Goal: Task Accomplishment & Management: Complete application form

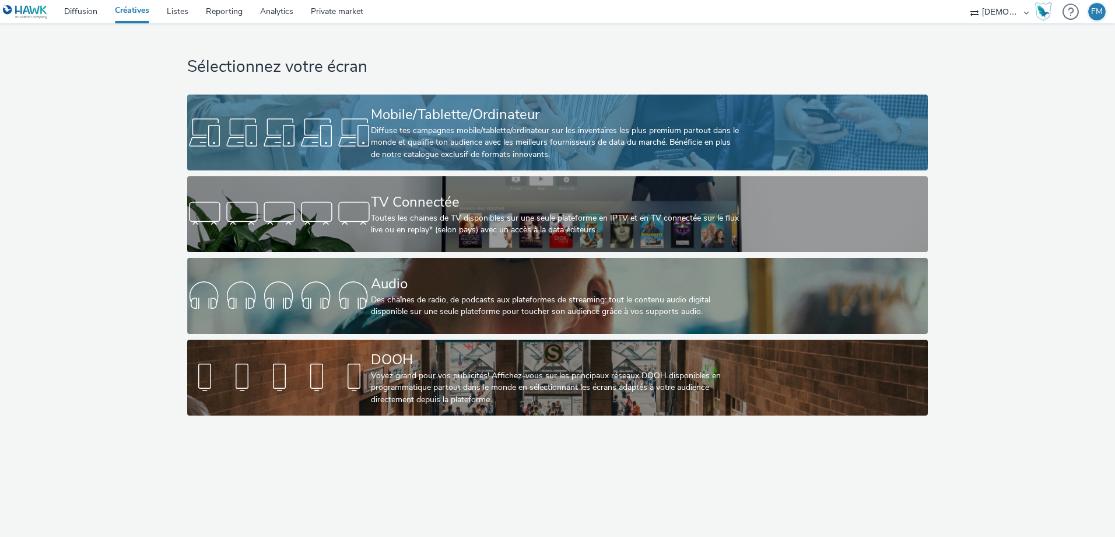
click at [338, 141] on div at bounding box center [279, 132] width 184 height 37
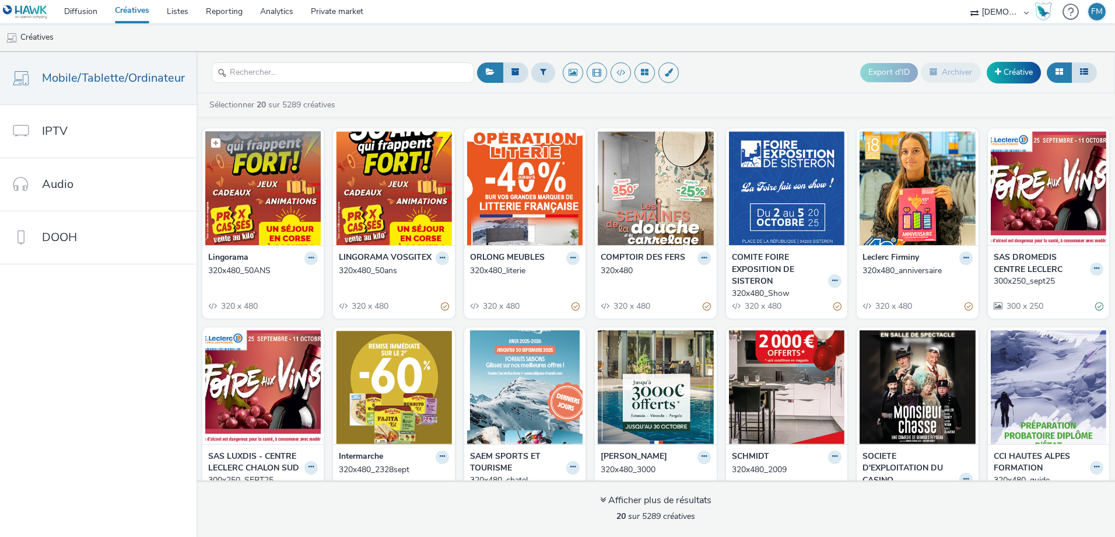
click at [276, 193] on img at bounding box center [262, 188] width 115 height 114
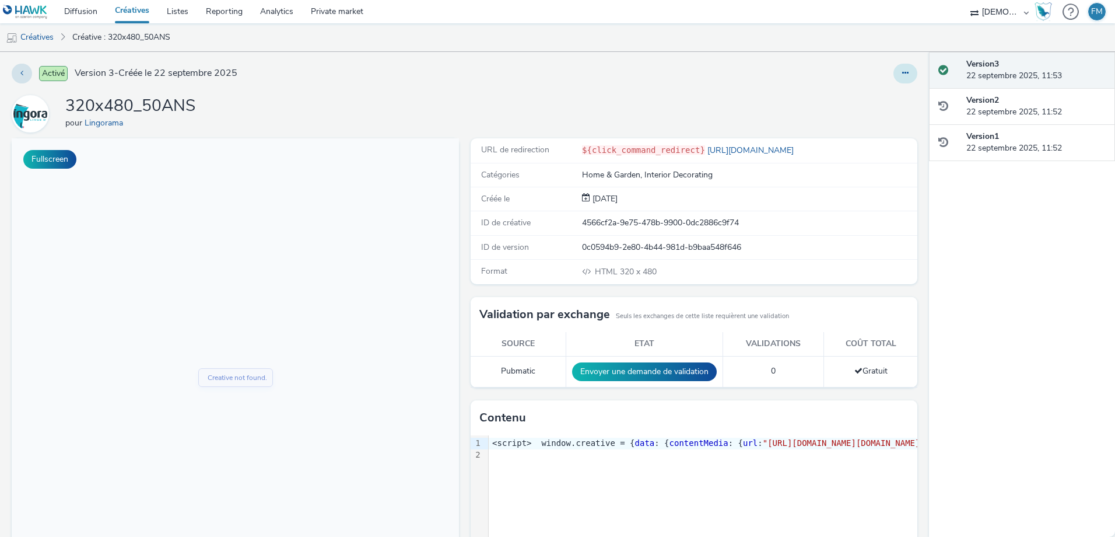
click at [906, 73] on button at bounding box center [905, 74] width 24 height 20
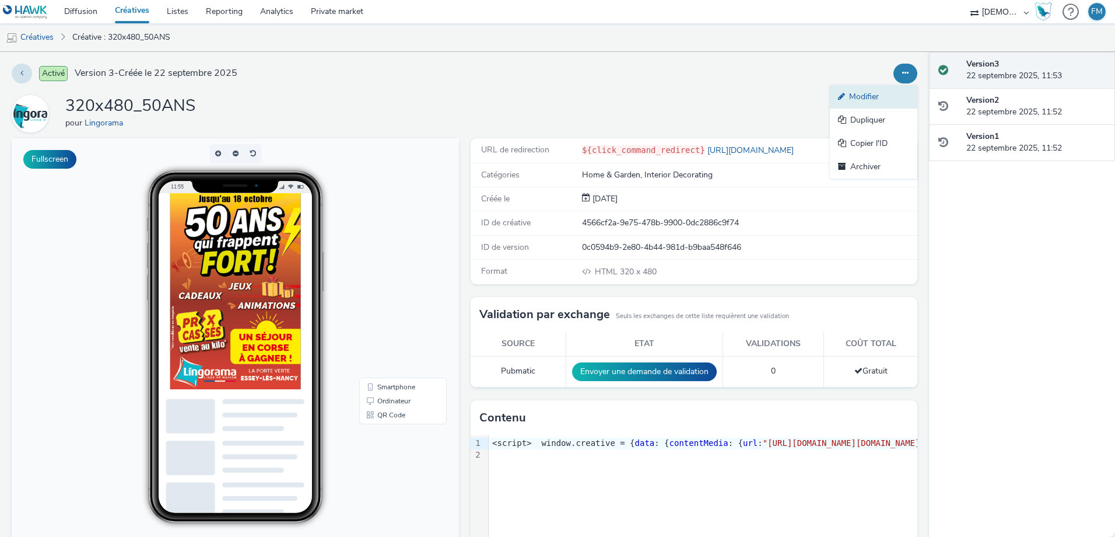
click at [886, 104] on link "Modifier" at bounding box center [873, 96] width 87 height 23
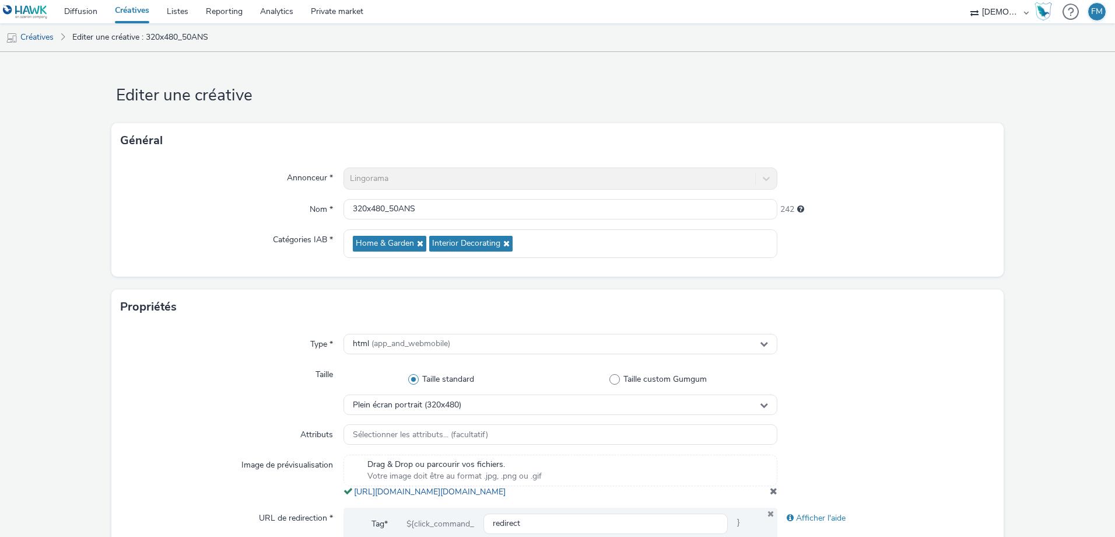
scroll to position [350, 0]
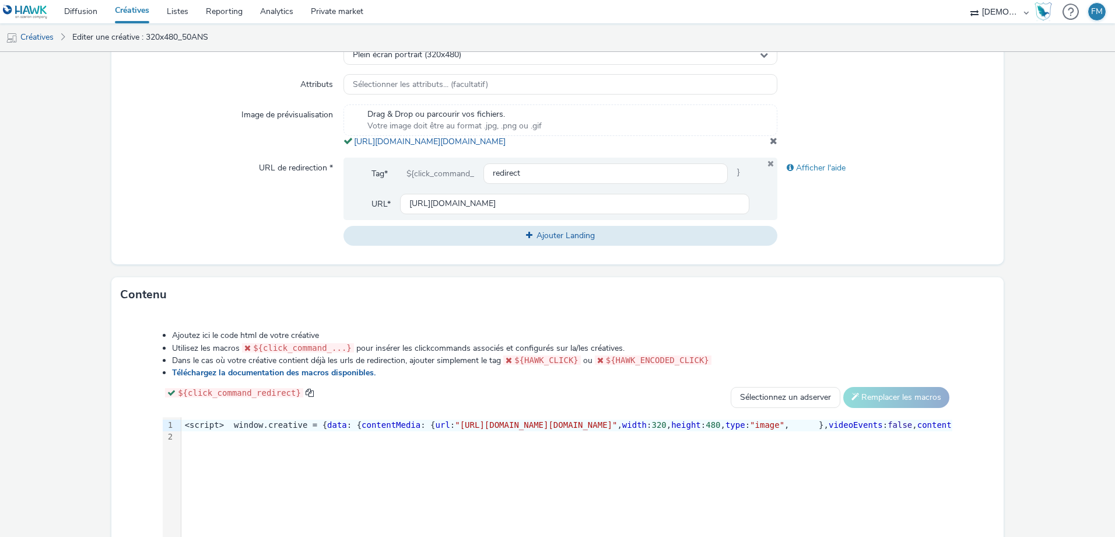
click at [420, 429] on span "contentMedia" at bounding box center [391, 424] width 59 height 9
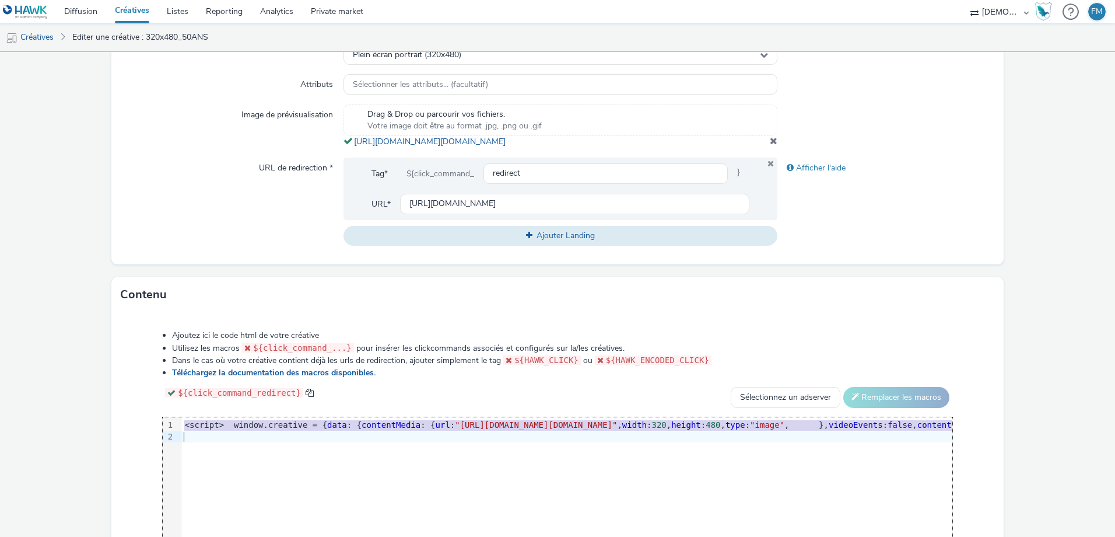
copy div "<script> window.creative = { data : { contentMedia : { url : "[URL][DOMAIN_NAME…"
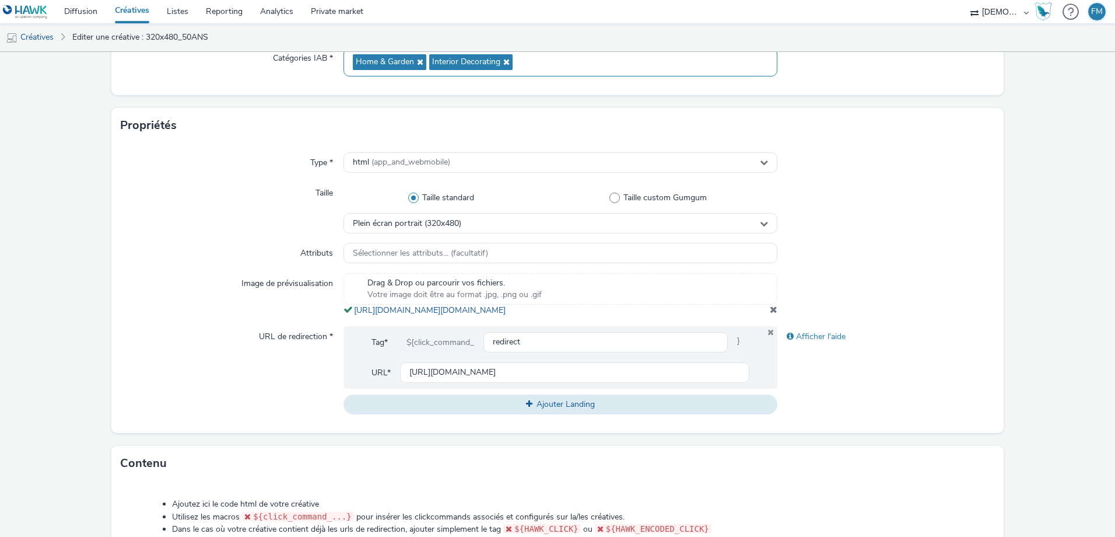
scroll to position [0, 0]
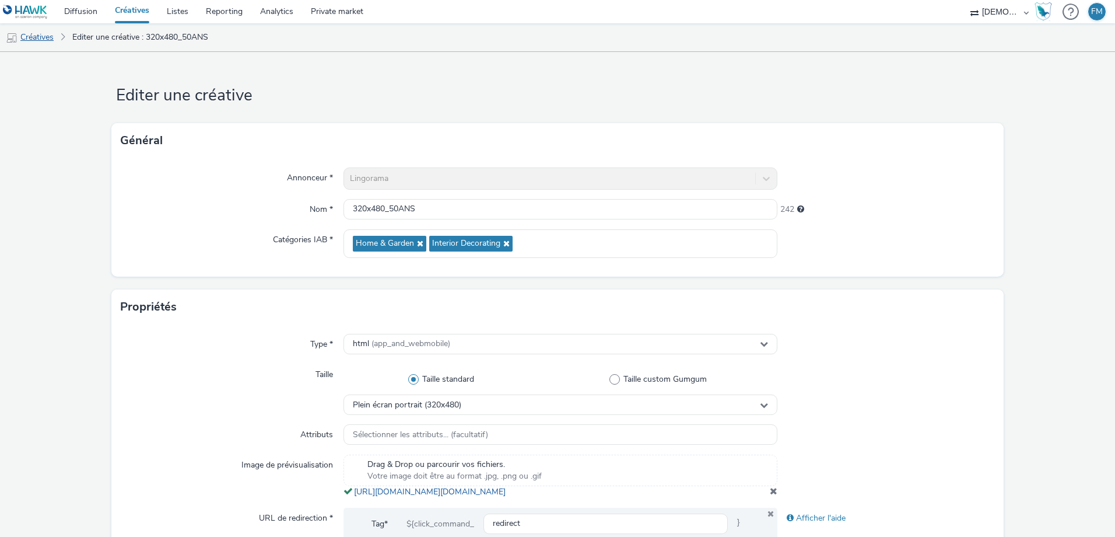
click at [43, 37] on link "Créatives" at bounding box center [29, 37] width 59 height 28
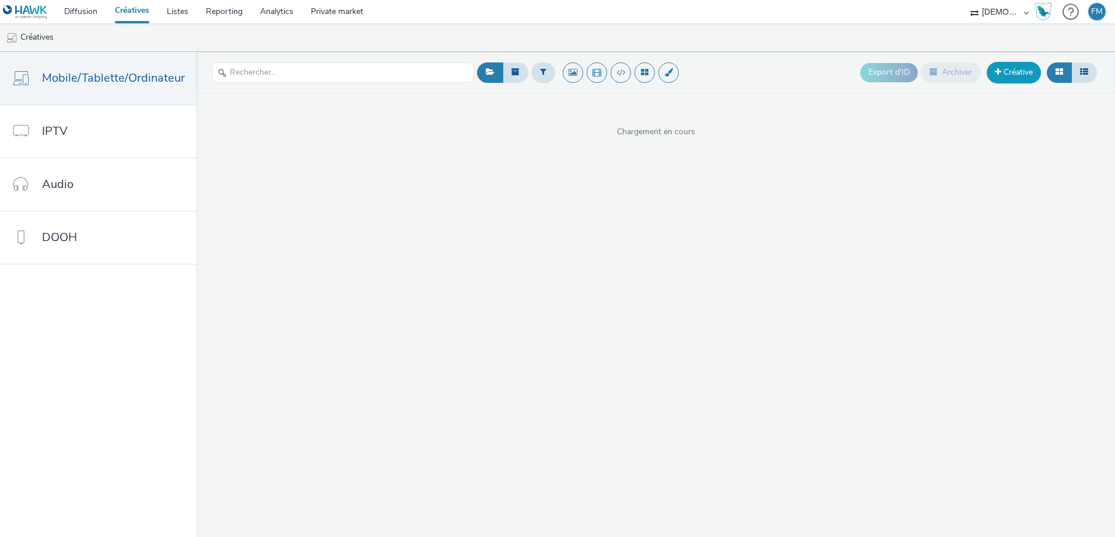
click at [1016, 72] on link "Créative" at bounding box center [1014, 72] width 54 height 21
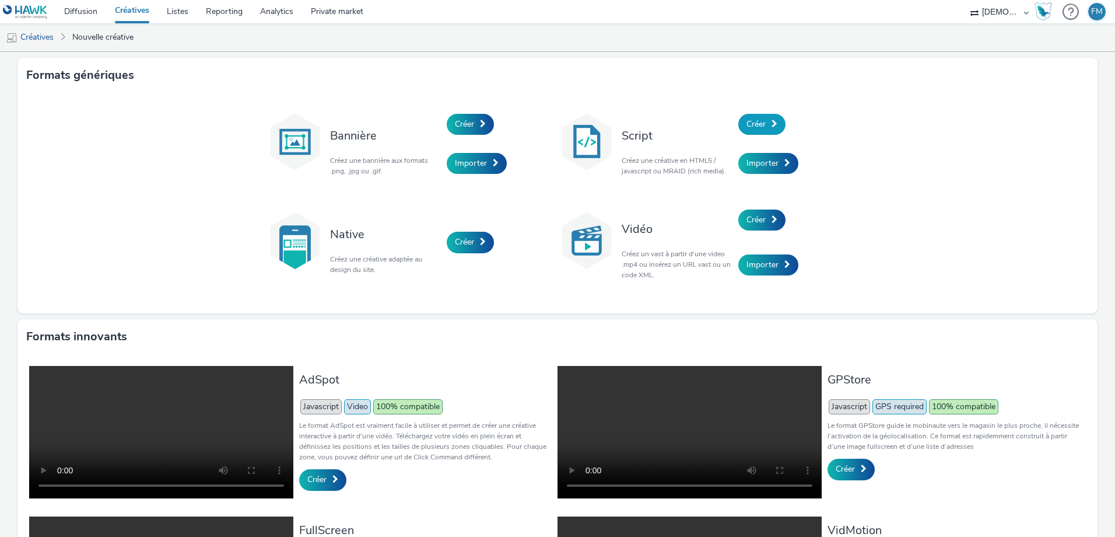
click at [773, 123] on span at bounding box center [775, 124] width 6 height 8
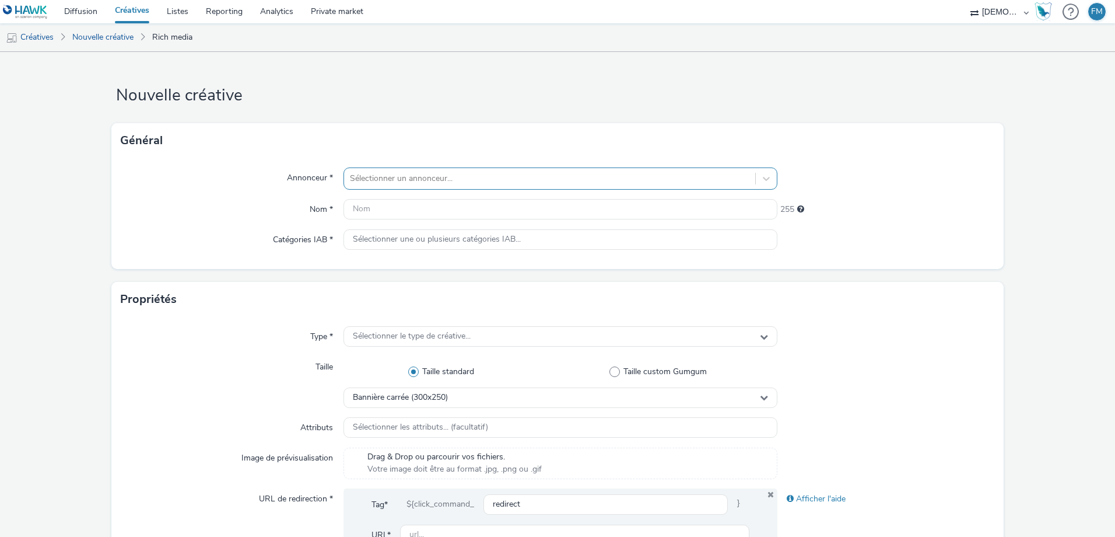
click at [489, 182] on div at bounding box center [549, 178] width 399 height 14
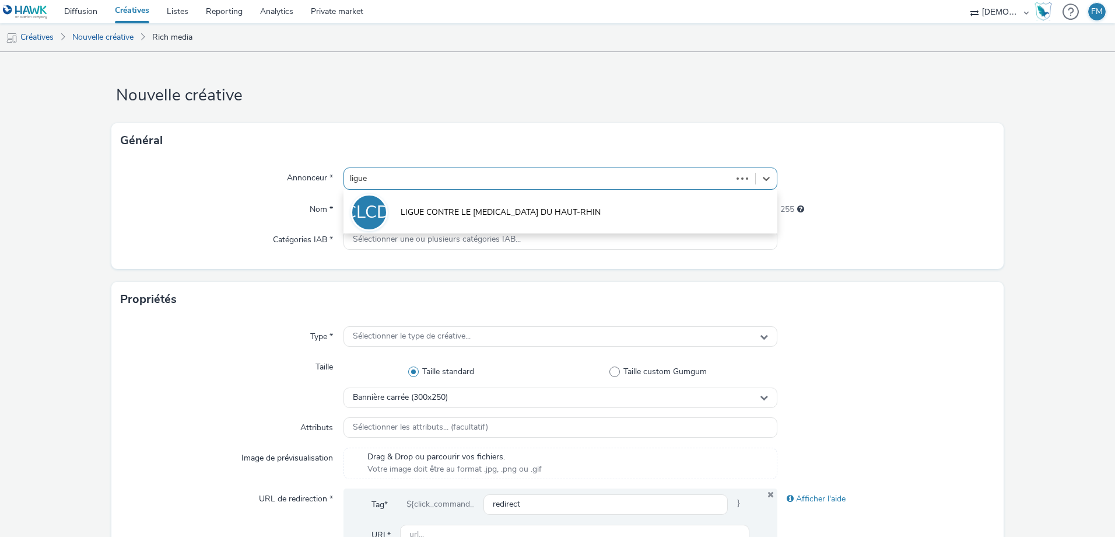
type input "ligue"
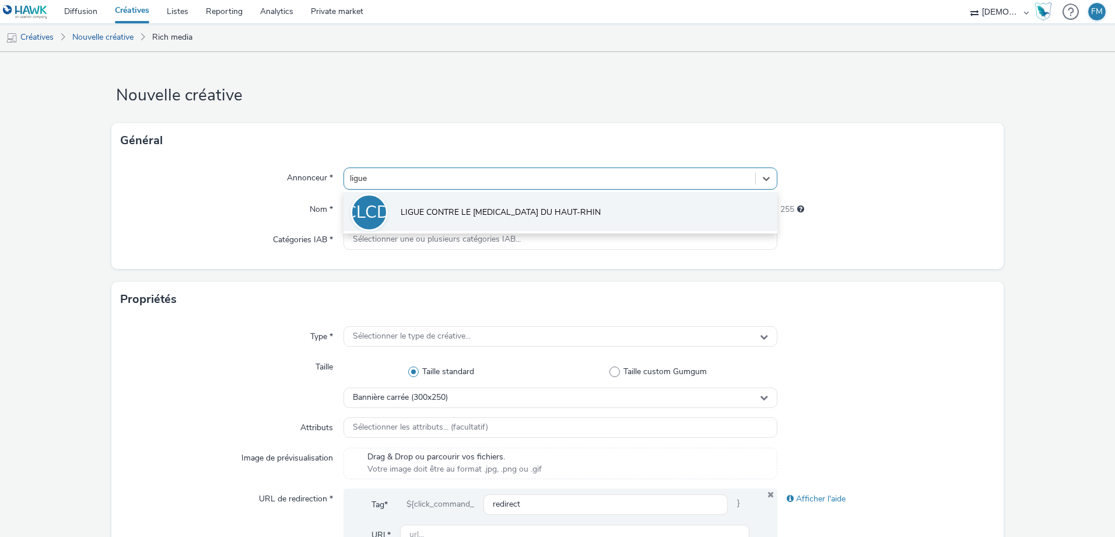
click at [569, 224] on li "LCLCDH LIGUE CONTRE LE [MEDICAL_DATA] DU HAUT-RHIN" at bounding box center [560, 211] width 434 height 39
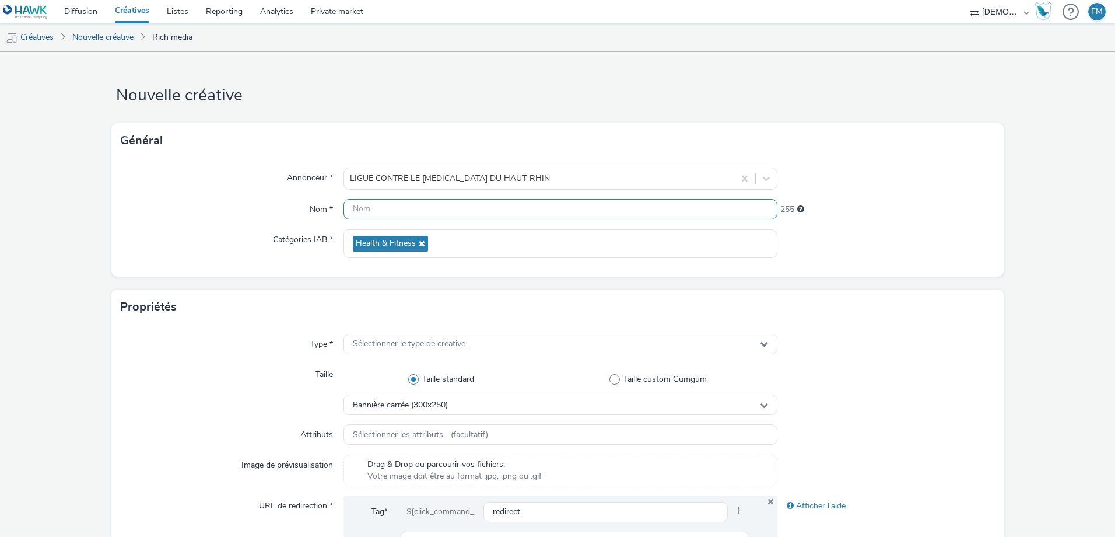
click at [441, 213] on input "text" at bounding box center [560, 209] width 434 height 20
type input "320x480"
click at [574, 119] on form "Nouvelle créative Général Annonceur * LIGUE CONTRE LE [MEDICAL_DATA] DU HAUT-RH…" at bounding box center [557, 530] width 1115 height 957
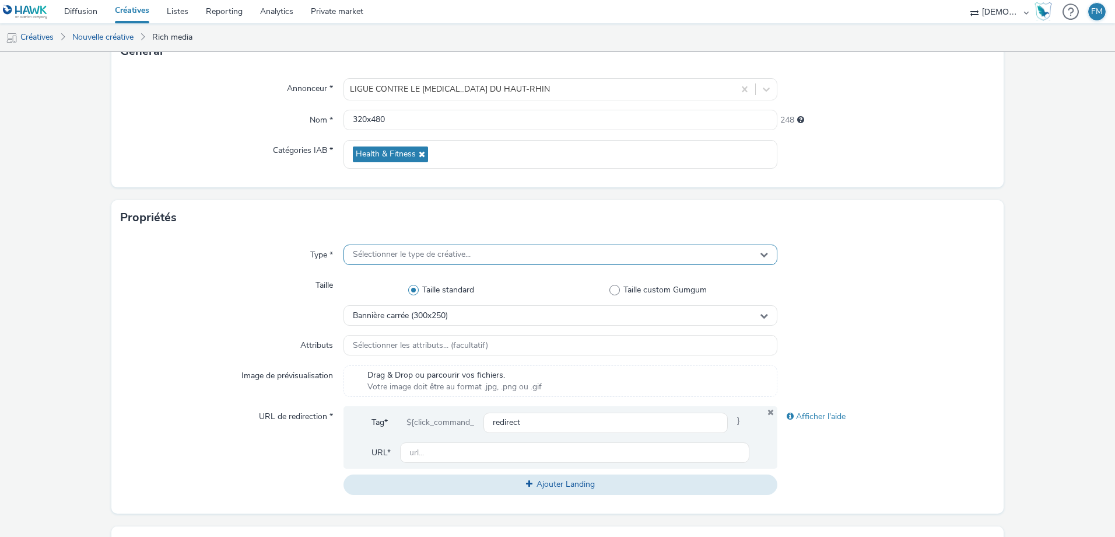
scroll to position [175, 0]
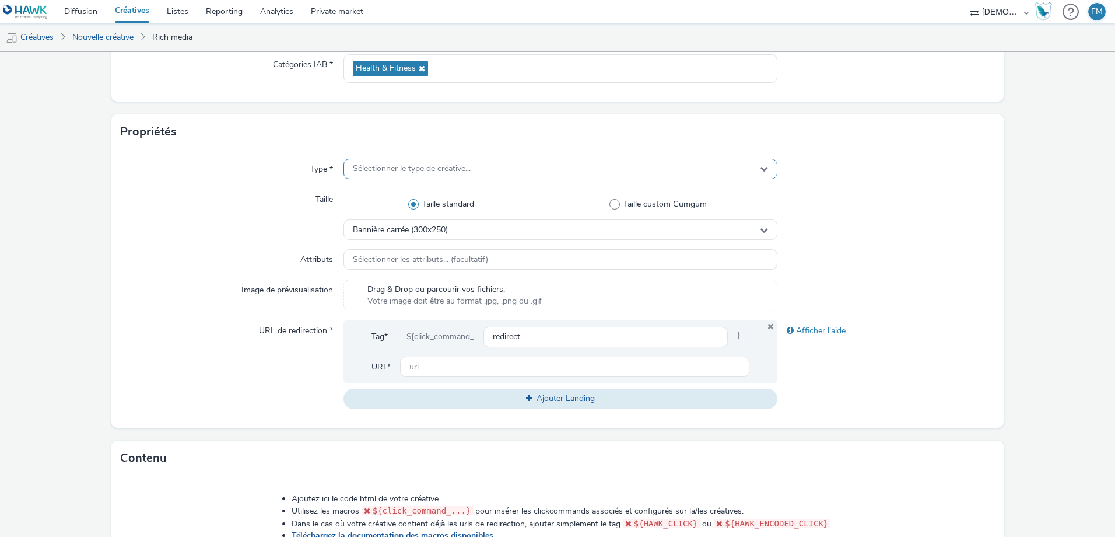
click at [488, 161] on div "Sélectionner le type de créative..." at bounding box center [560, 169] width 434 height 20
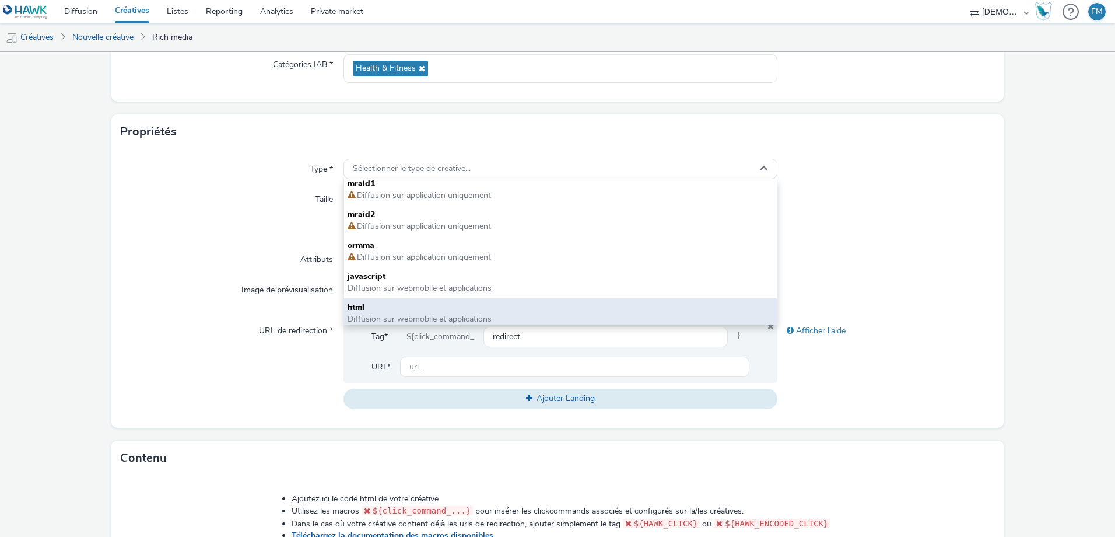
scroll to position [9, 0]
click at [397, 301] on span "html" at bounding box center [561, 303] width 426 height 12
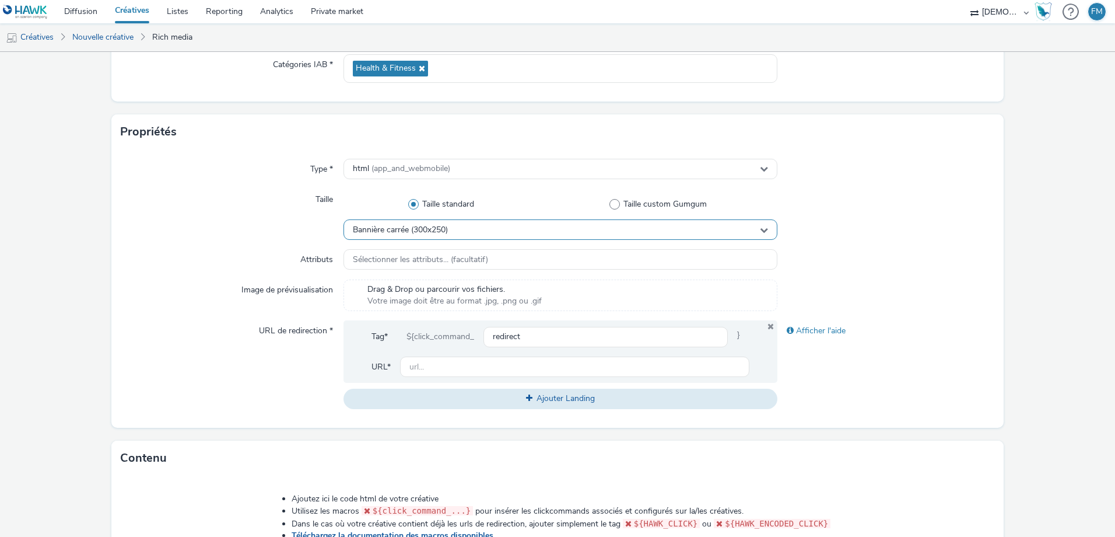
click at [420, 221] on div "Bannière carrée (300x250)" at bounding box center [560, 229] width 434 height 20
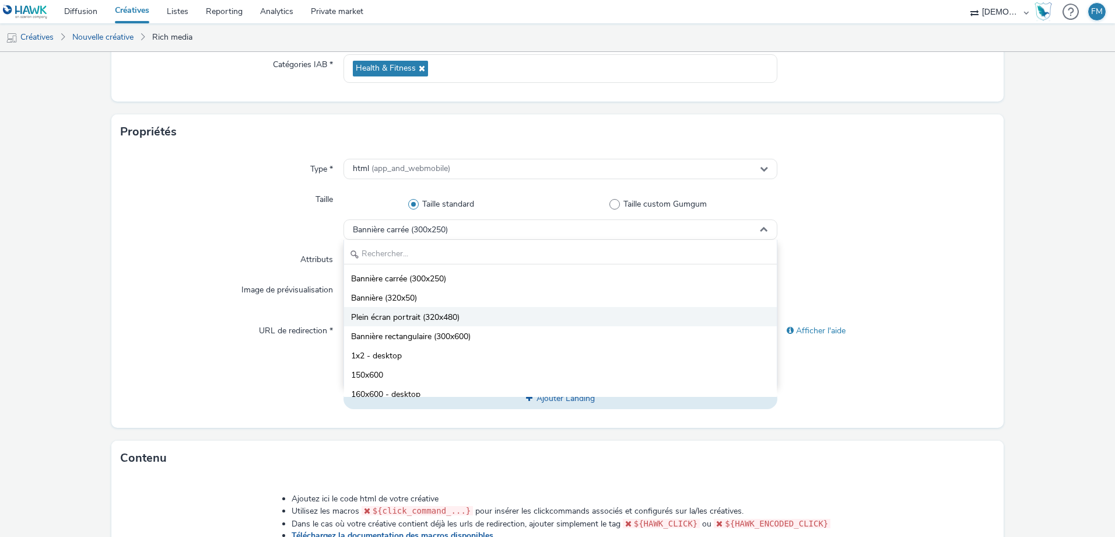
click at [425, 313] on span "Plein écran portrait (320x480)" at bounding box center [405, 317] width 108 height 12
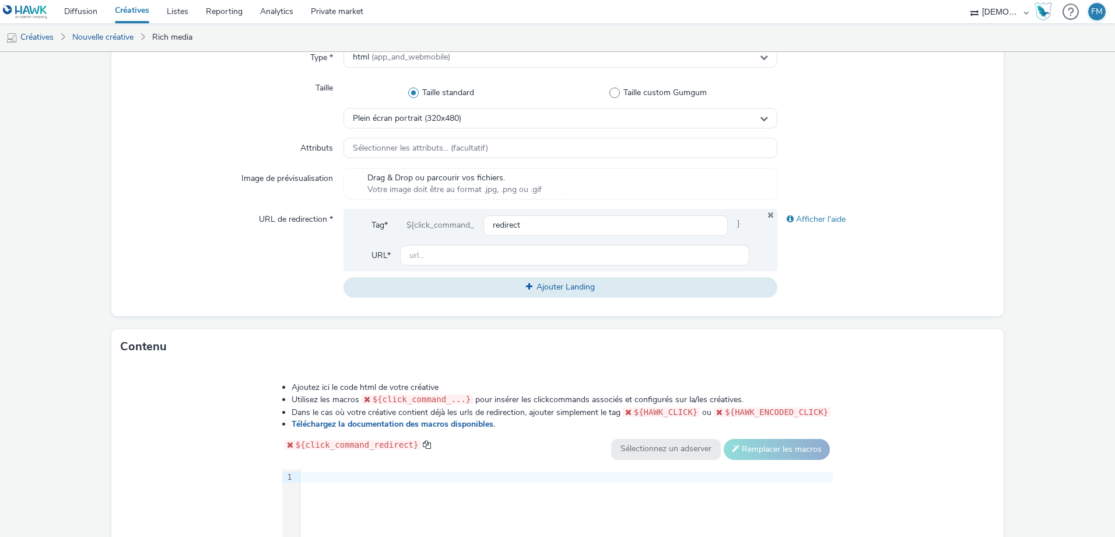
scroll to position [292, 0]
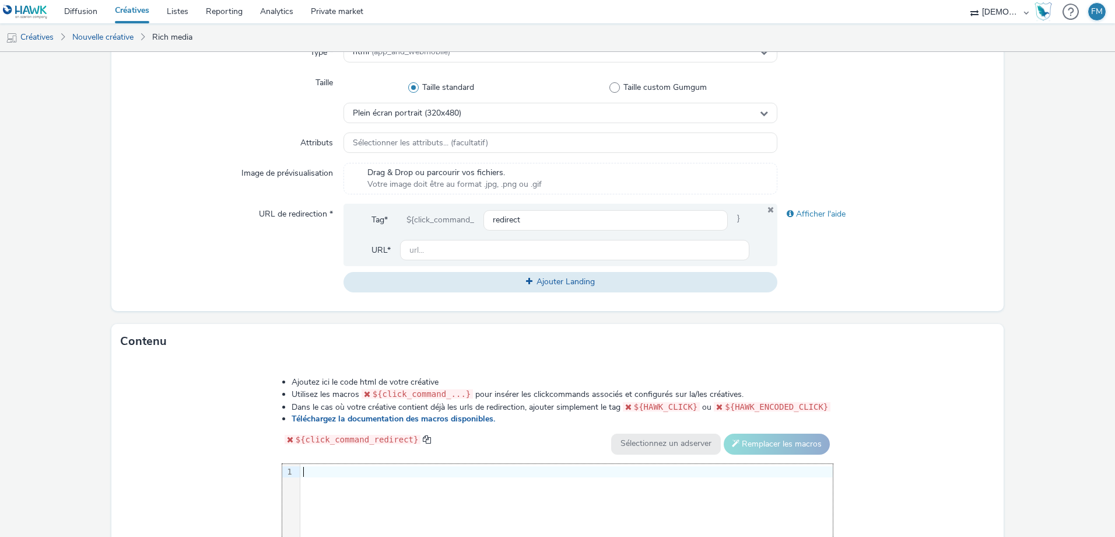
click at [420, 471] on div at bounding box center [566, 472] width 532 height 12
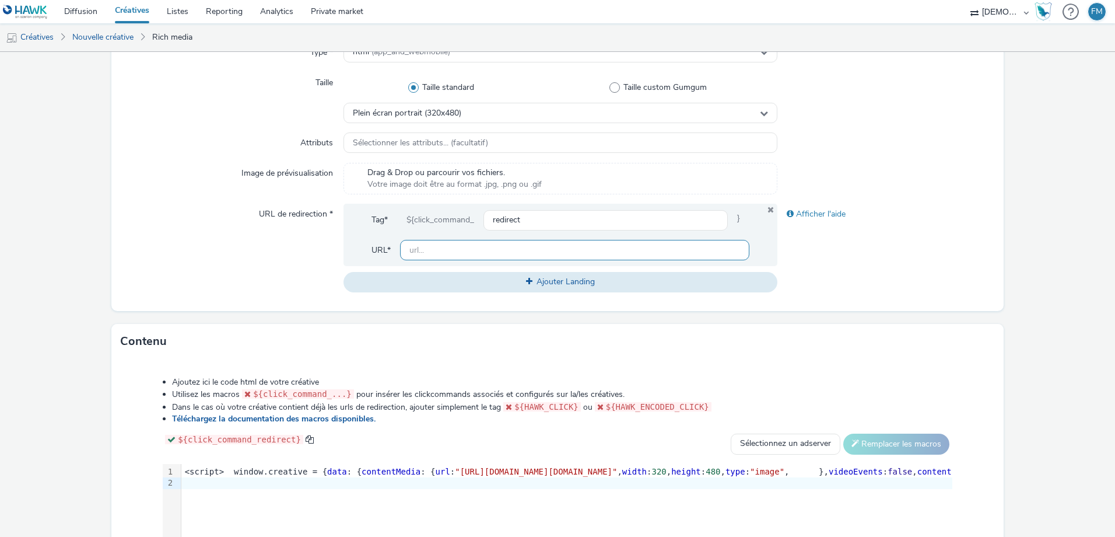
click at [517, 247] on input "text" at bounding box center [574, 250] width 349 height 20
paste input "[URL][DOMAIN_NAME]"
type input "[URL][DOMAIN_NAME]"
click at [1011, 227] on form "Nouvelle créative Général Annonceur * LIGUE CONTRE LE [MEDICAL_DATA] DU HAUT-RH…" at bounding box center [557, 238] width 1115 height 957
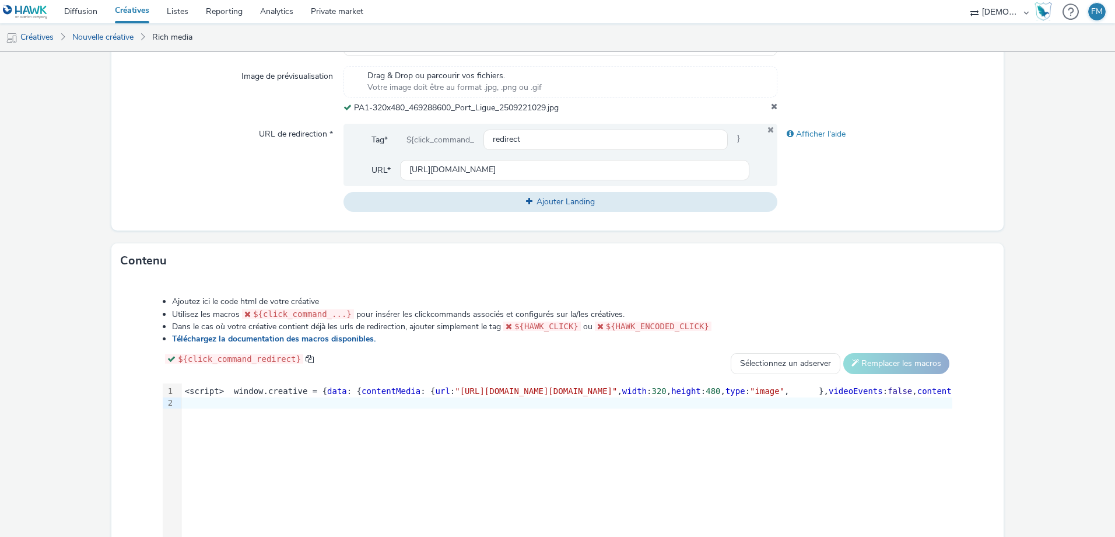
scroll to position [488, 0]
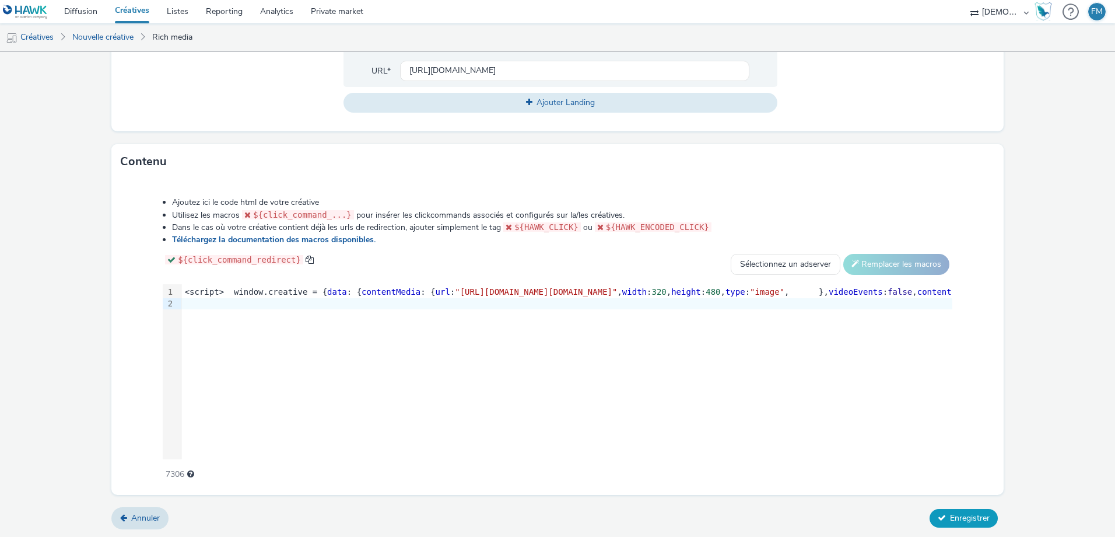
click at [959, 514] on span "Enregistrer" at bounding box center [970, 517] width 40 height 11
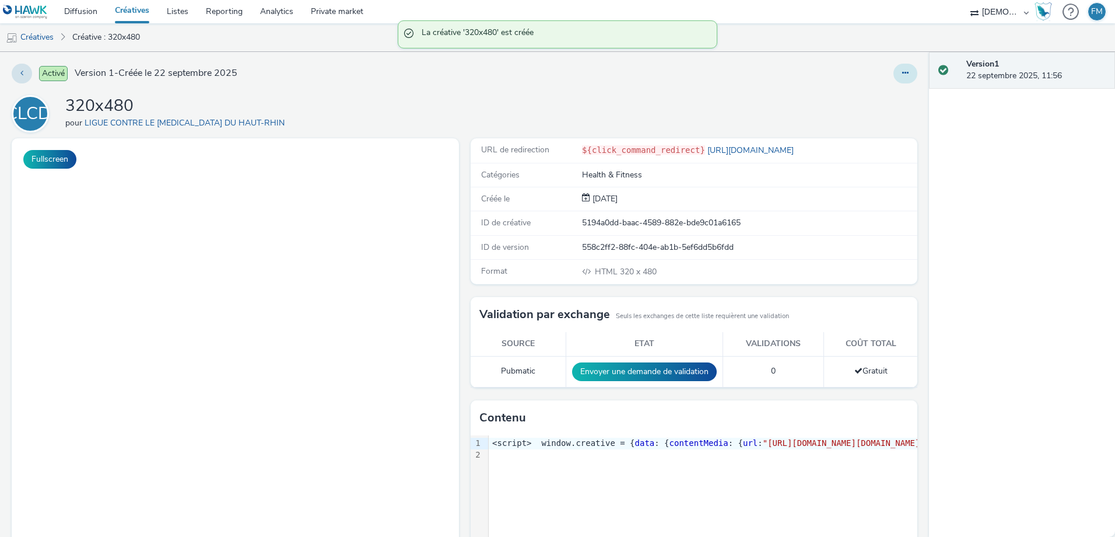
click at [902, 69] on icon at bounding box center [905, 73] width 6 height 8
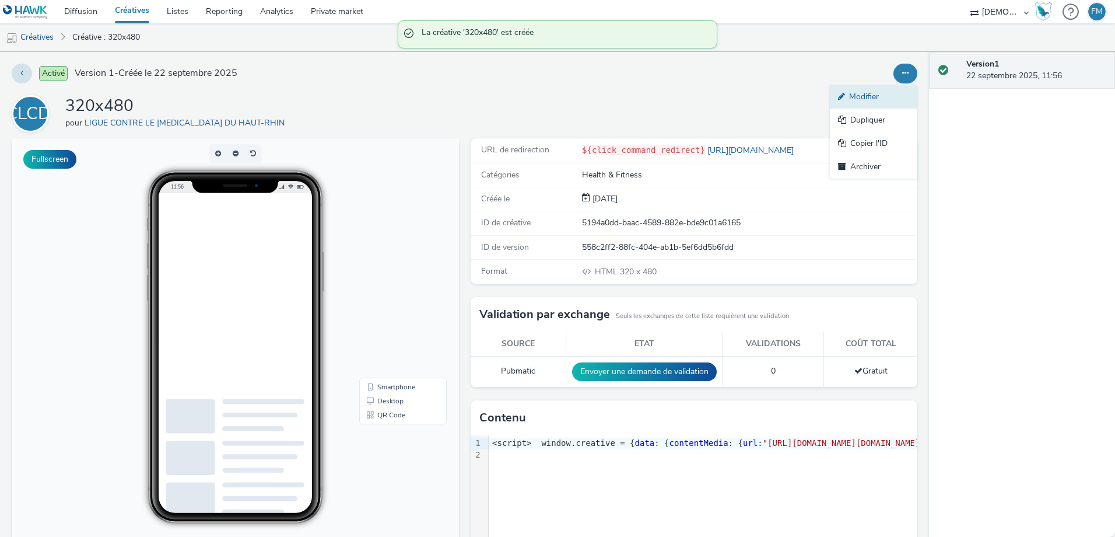
click at [900, 104] on link "Modifier" at bounding box center [873, 96] width 87 height 23
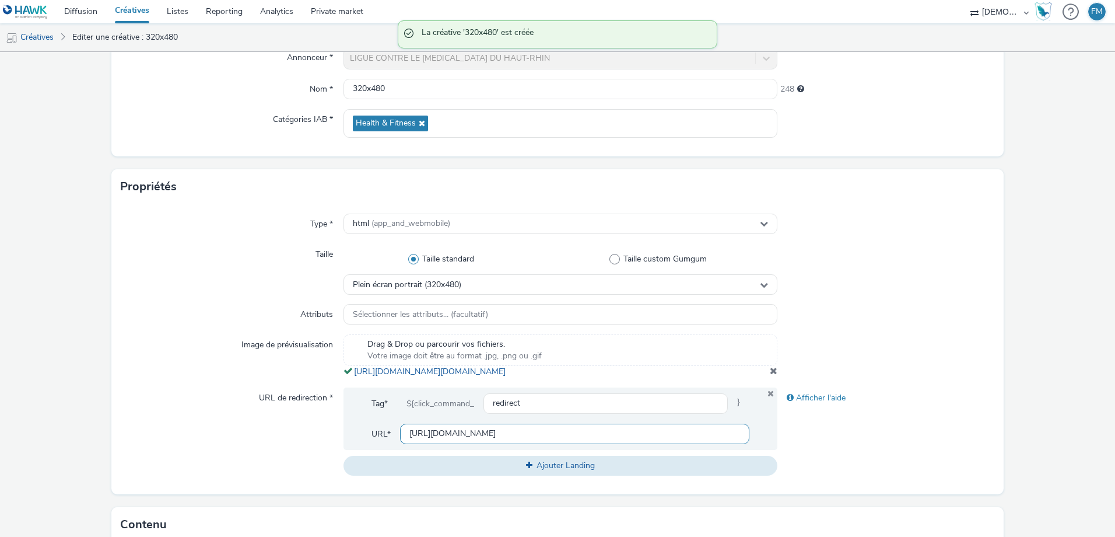
scroll to position [233, 0]
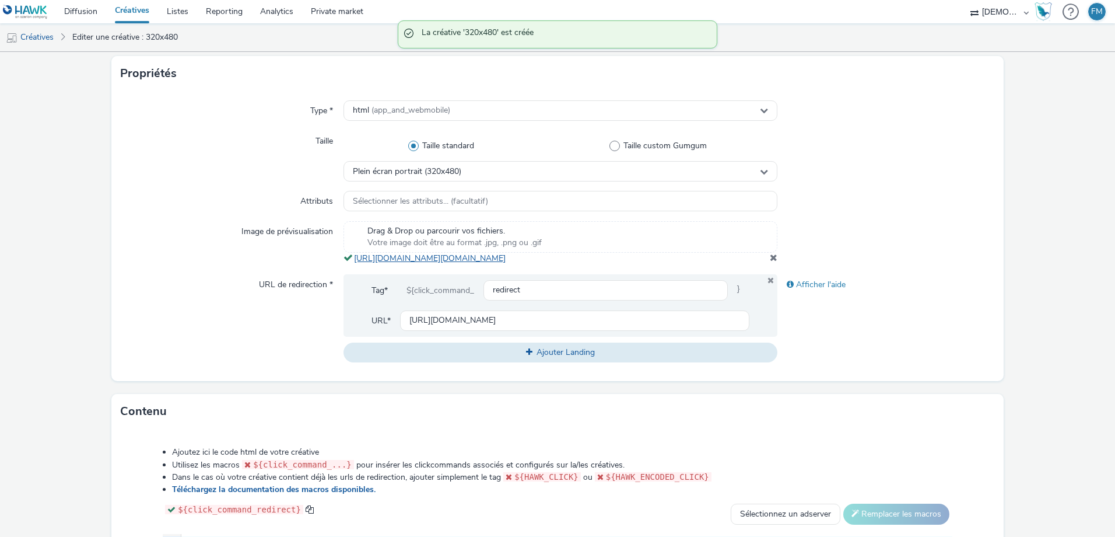
click at [510, 264] on link "[URL][DOMAIN_NAME][DOMAIN_NAME]" at bounding box center [432, 258] width 156 height 11
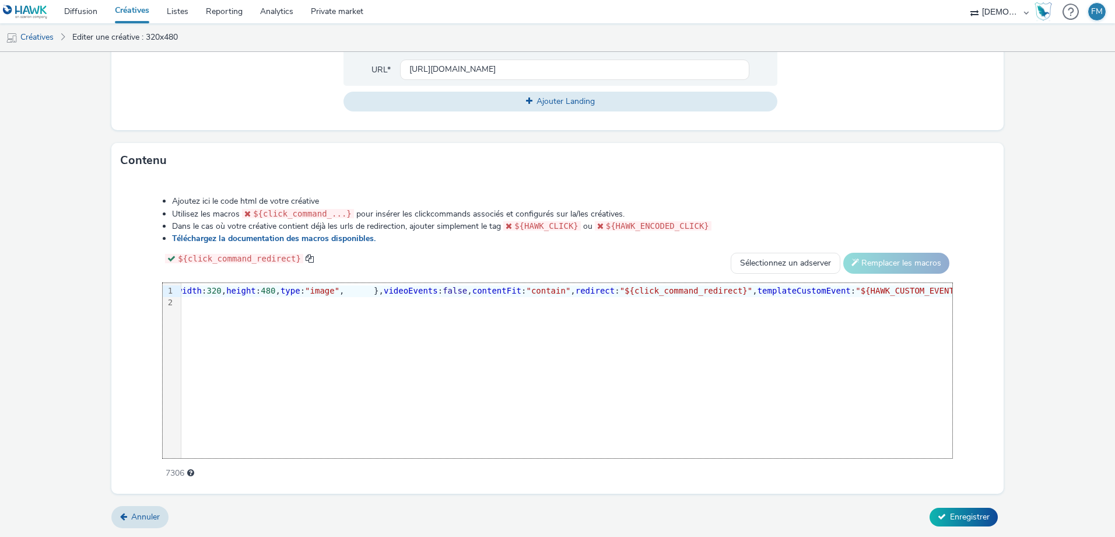
scroll to position [0, 458]
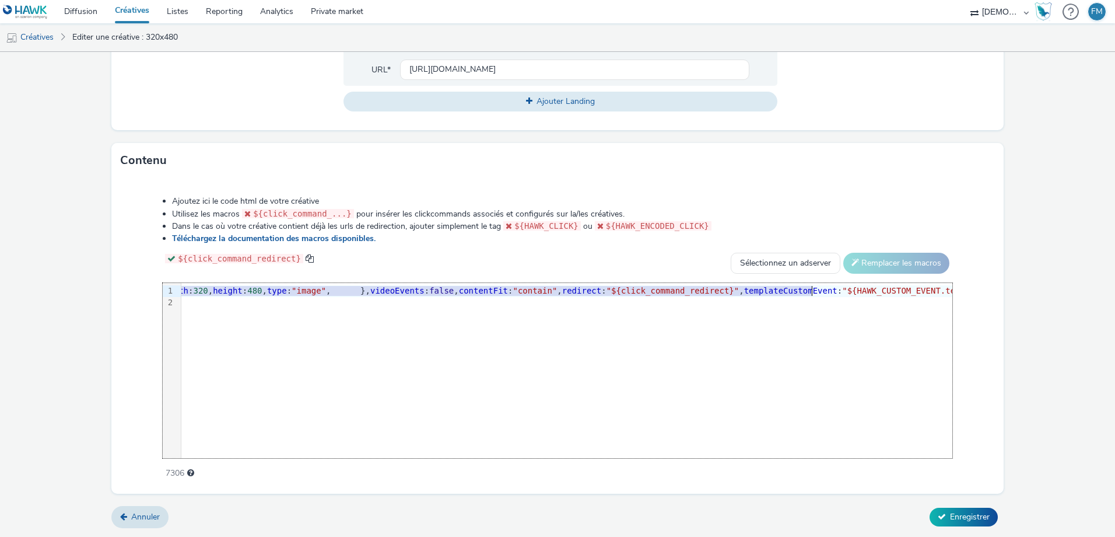
drag, startPoint x: 557, startPoint y: 288, endPoint x: 812, endPoint y: 293, distance: 255.5
click at [159, 293] on span ""[URL][DOMAIN_NAME][DOMAIN_NAME]"" at bounding box center [78, 290] width 162 height 9
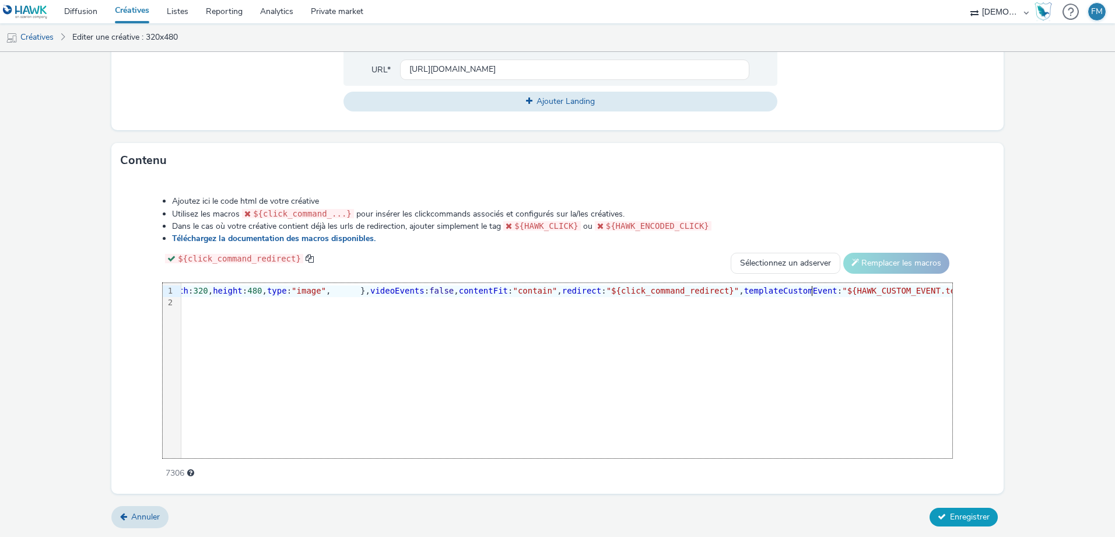
click at [950, 509] on button "Enregistrer" at bounding box center [964, 516] width 68 height 19
